Goal: Information Seeking & Learning: Find specific fact

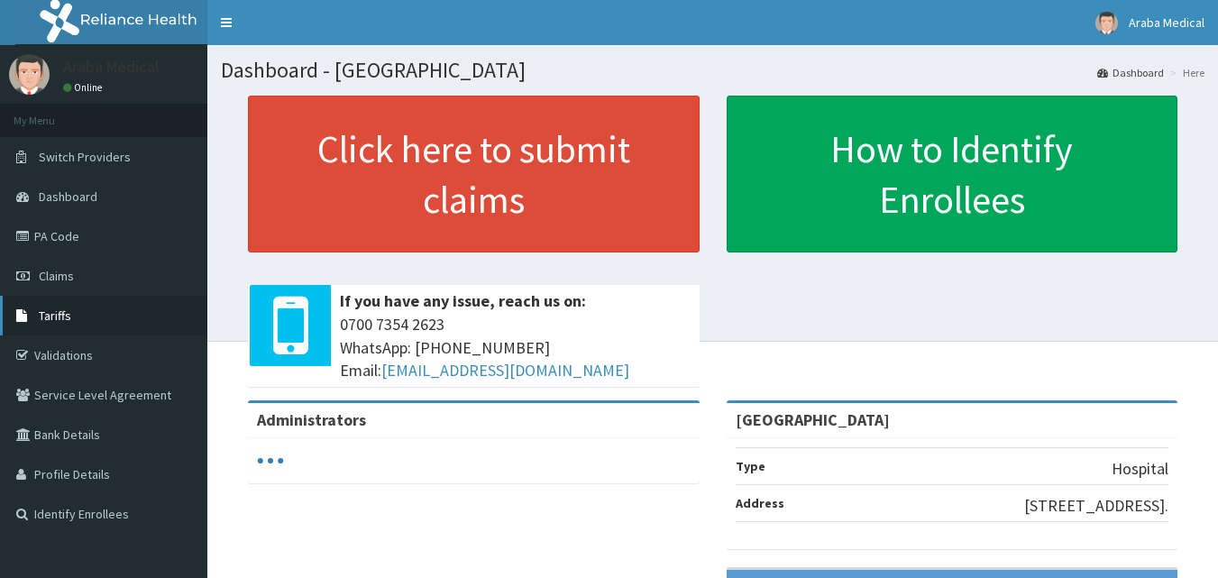
drag, startPoint x: 43, startPoint y: 307, endPoint x: 69, endPoint y: 298, distance: 27.7
click at [44, 307] on link "Tariffs" at bounding box center [103, 316] width 207 height 40
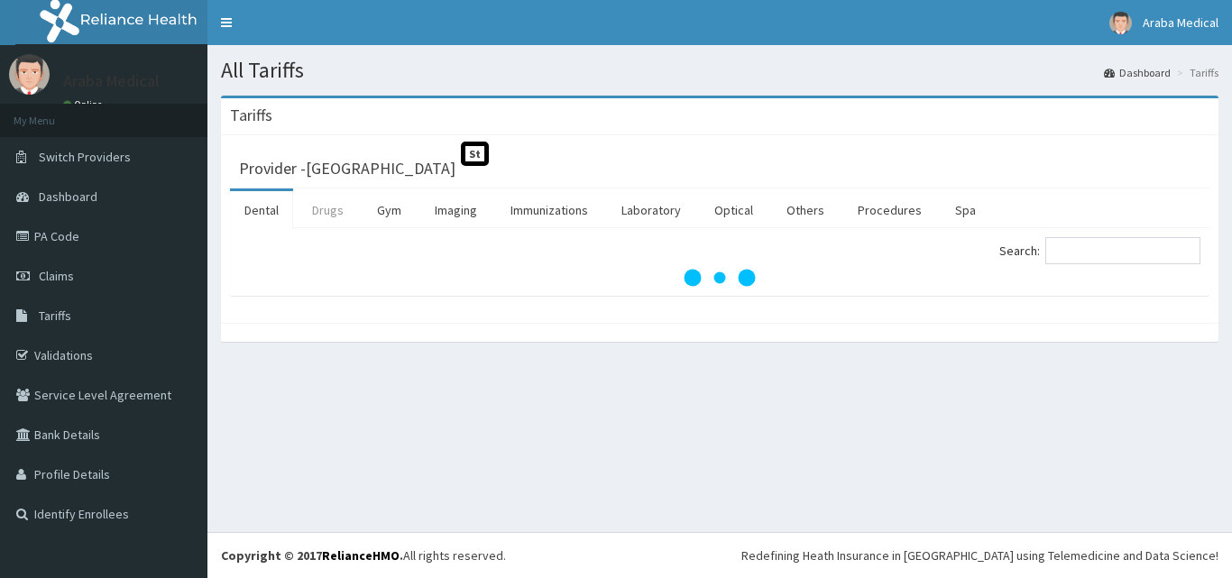
click at [343, 219] on link "Drugs" at bounding box center [328, 210] width 60 height 38
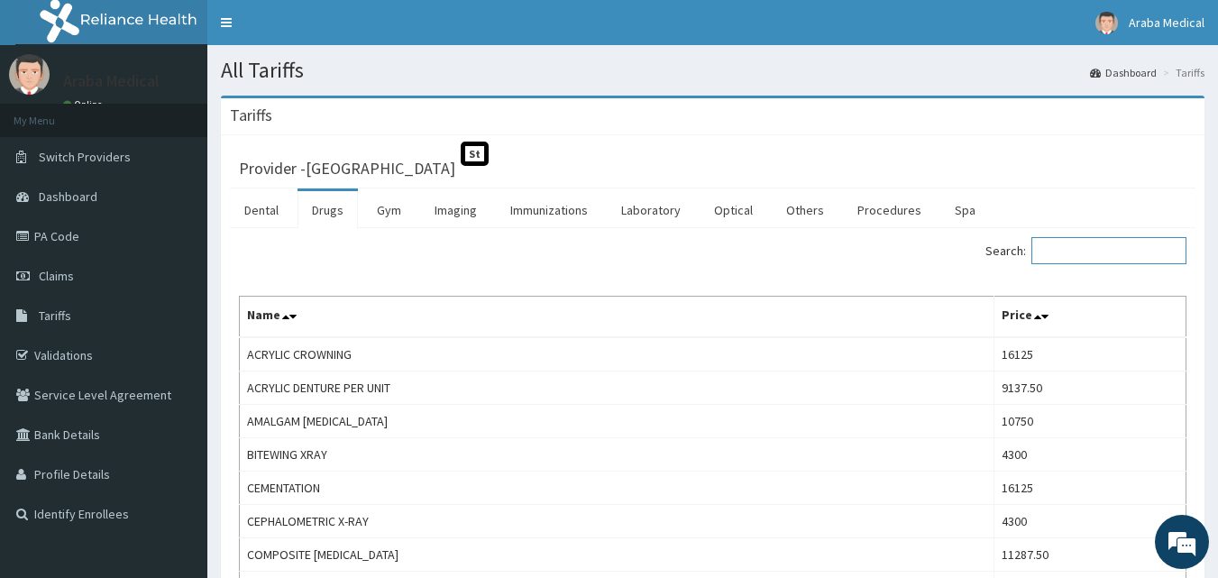
click at [1075, 252] on input "Search:" at bounding box center [1108, 250] width 155 height 27
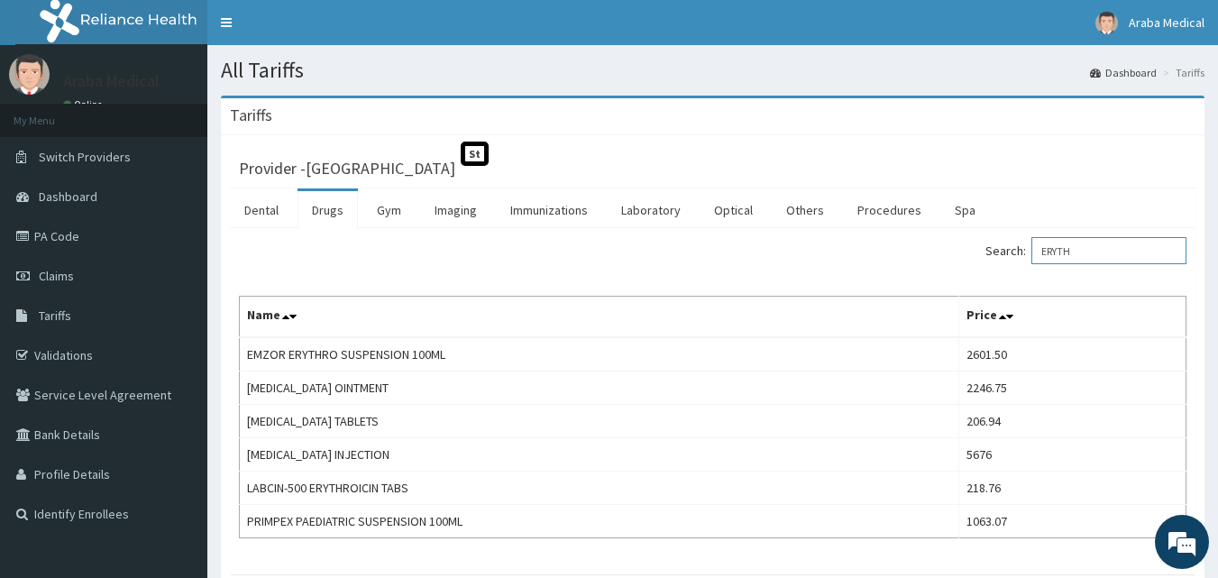
type input "ERYTH"
